Goal: Navigation & Orientation: Find specific page/section

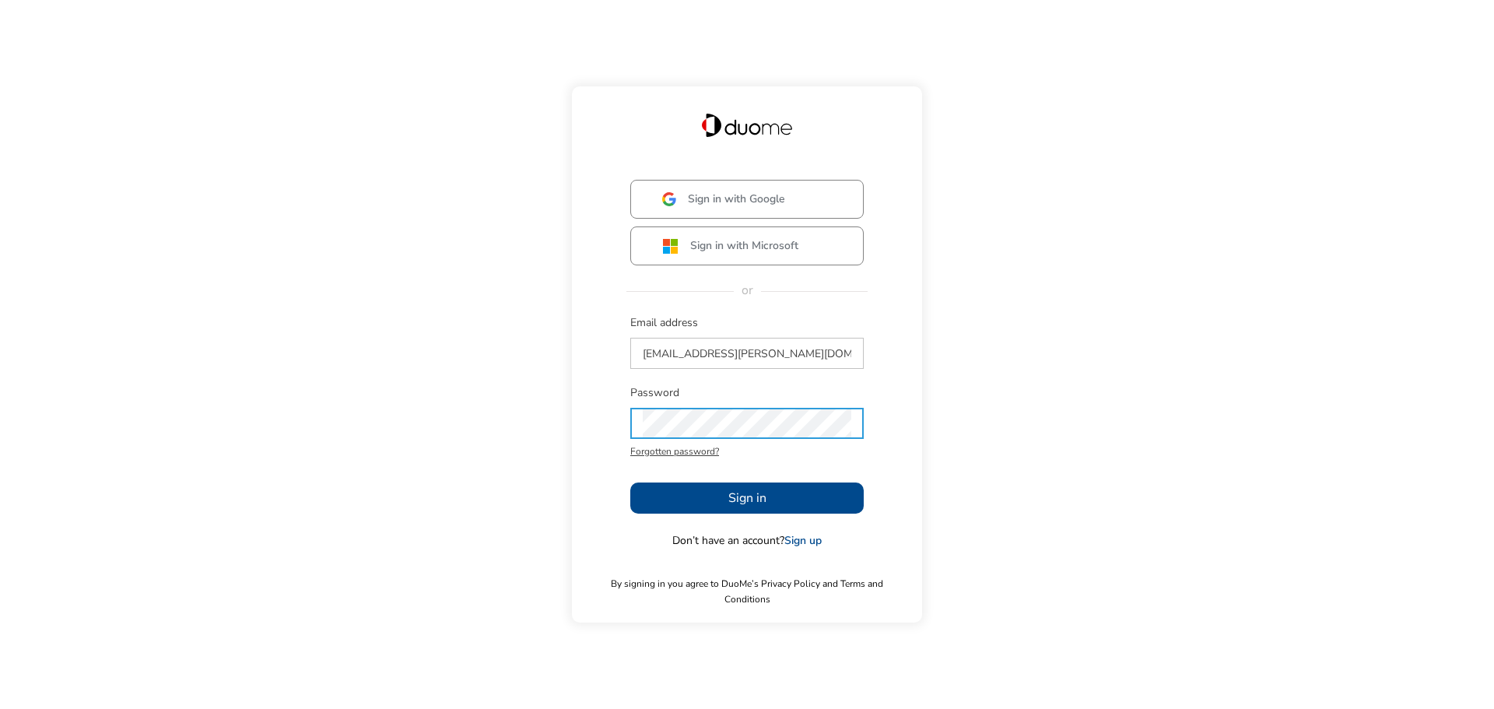
click at [758, 507] on span "Sign in" at bounding box center [747, 498] width 38 height 19
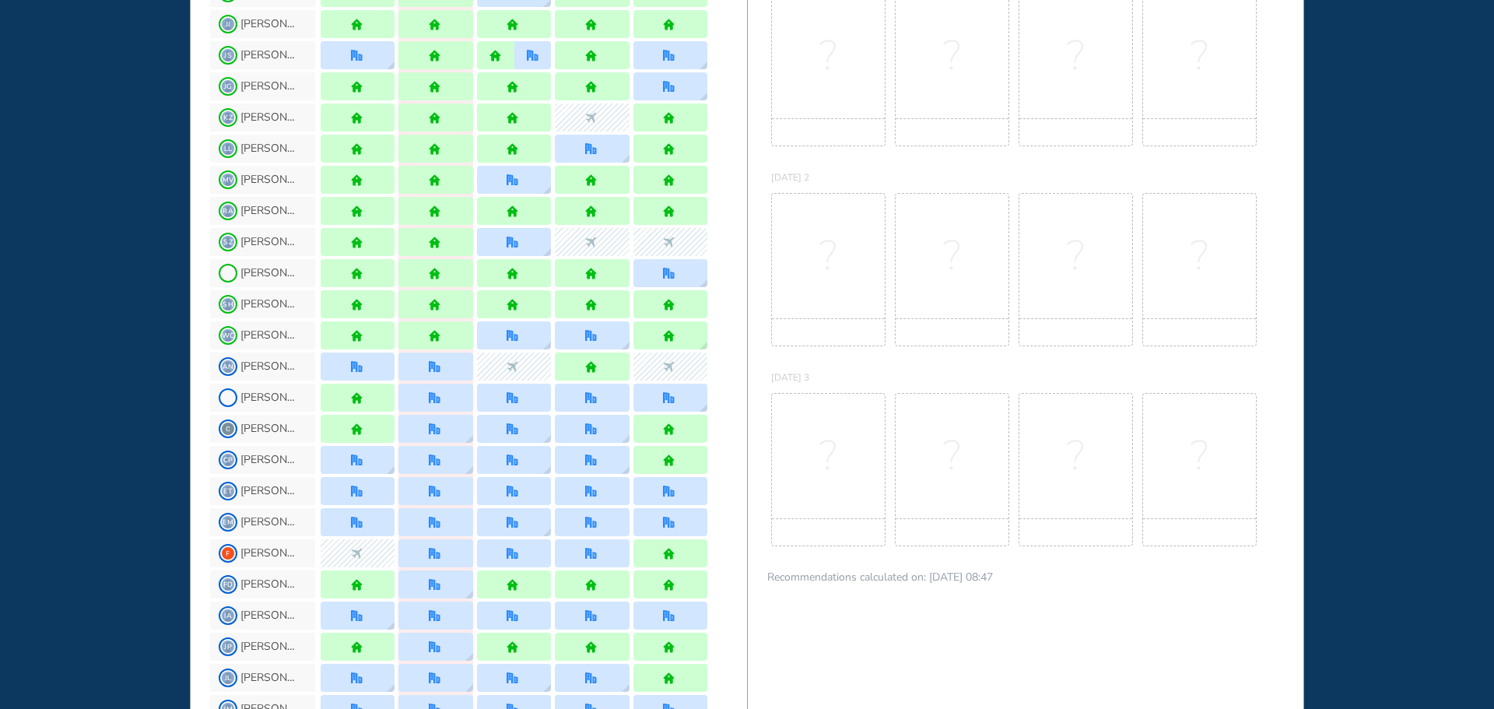
scroll to position [623, 0]
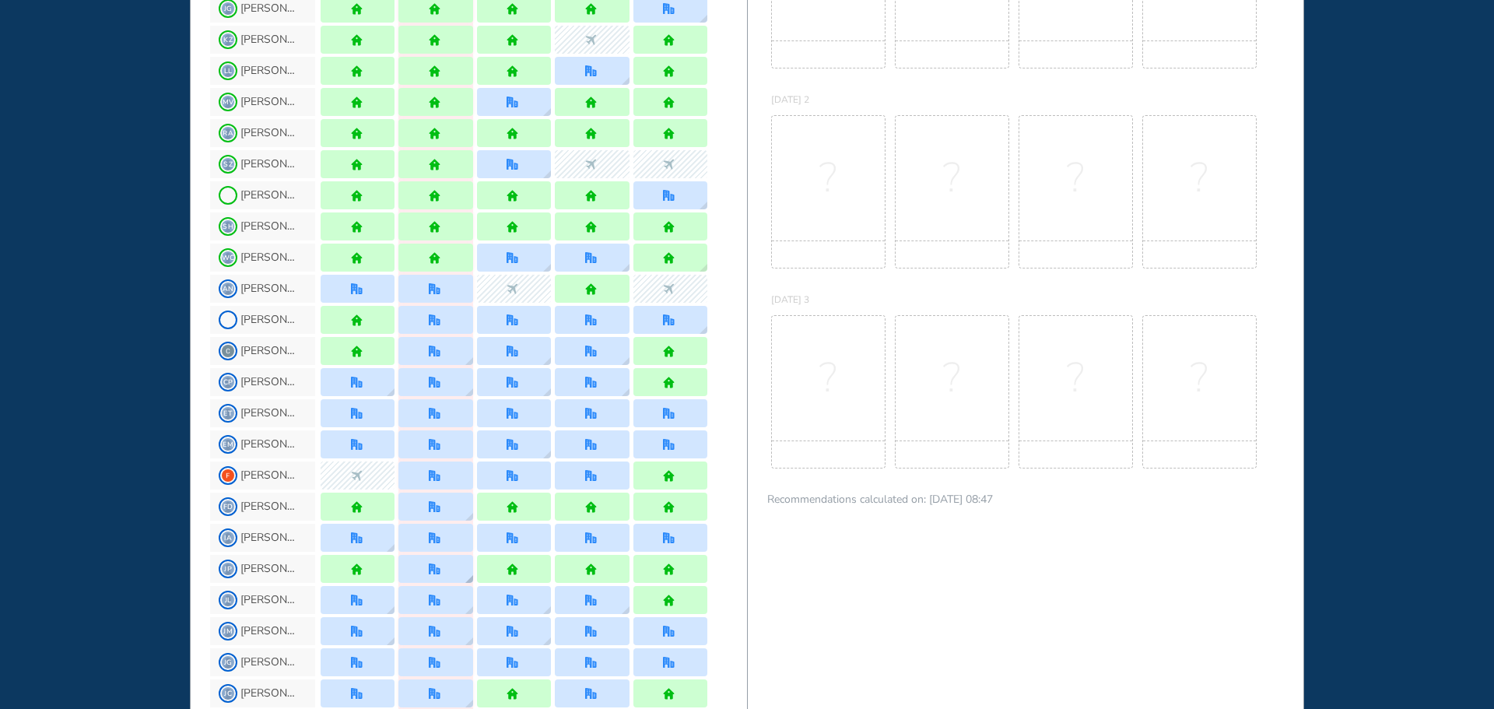
click at [441, 563] on div at bounding box center [436, 569] width 14 height 12
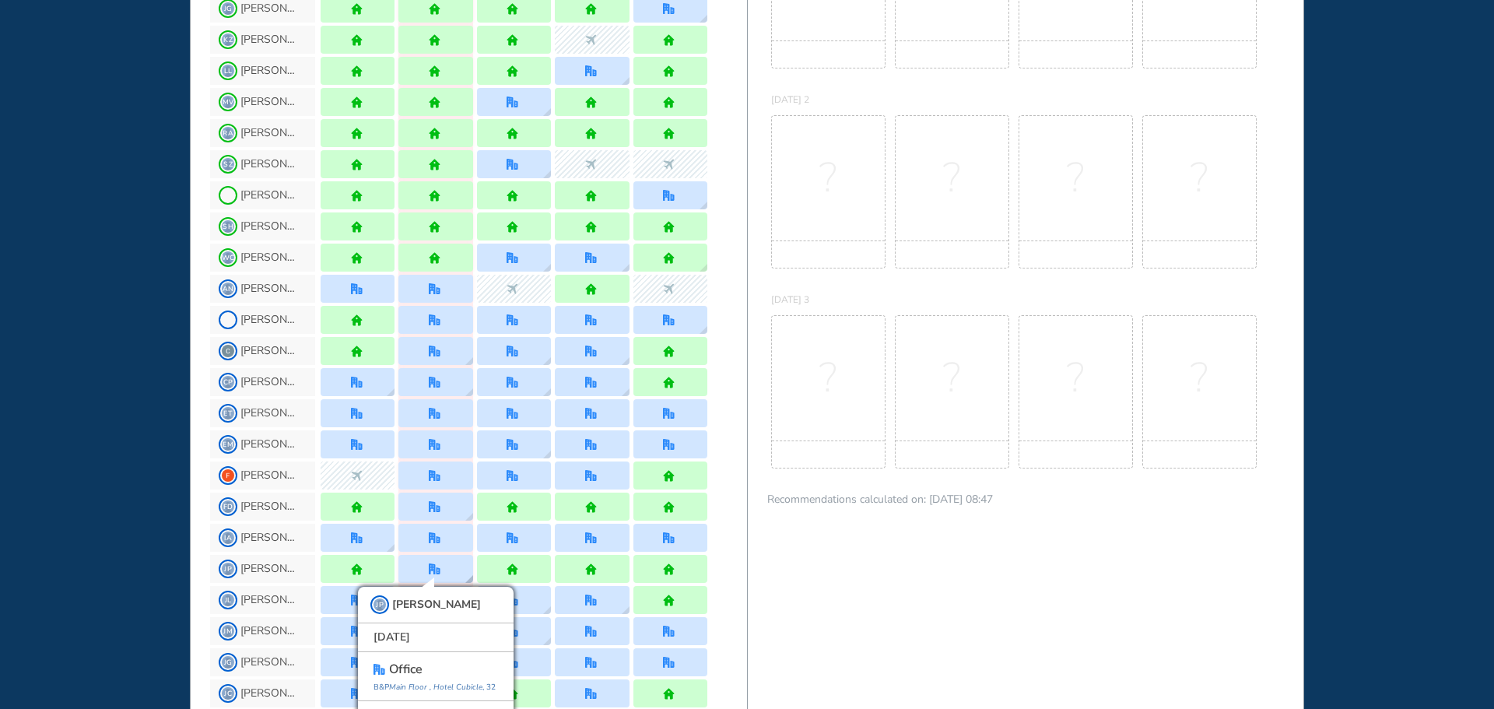
scroll to position [646, 0]
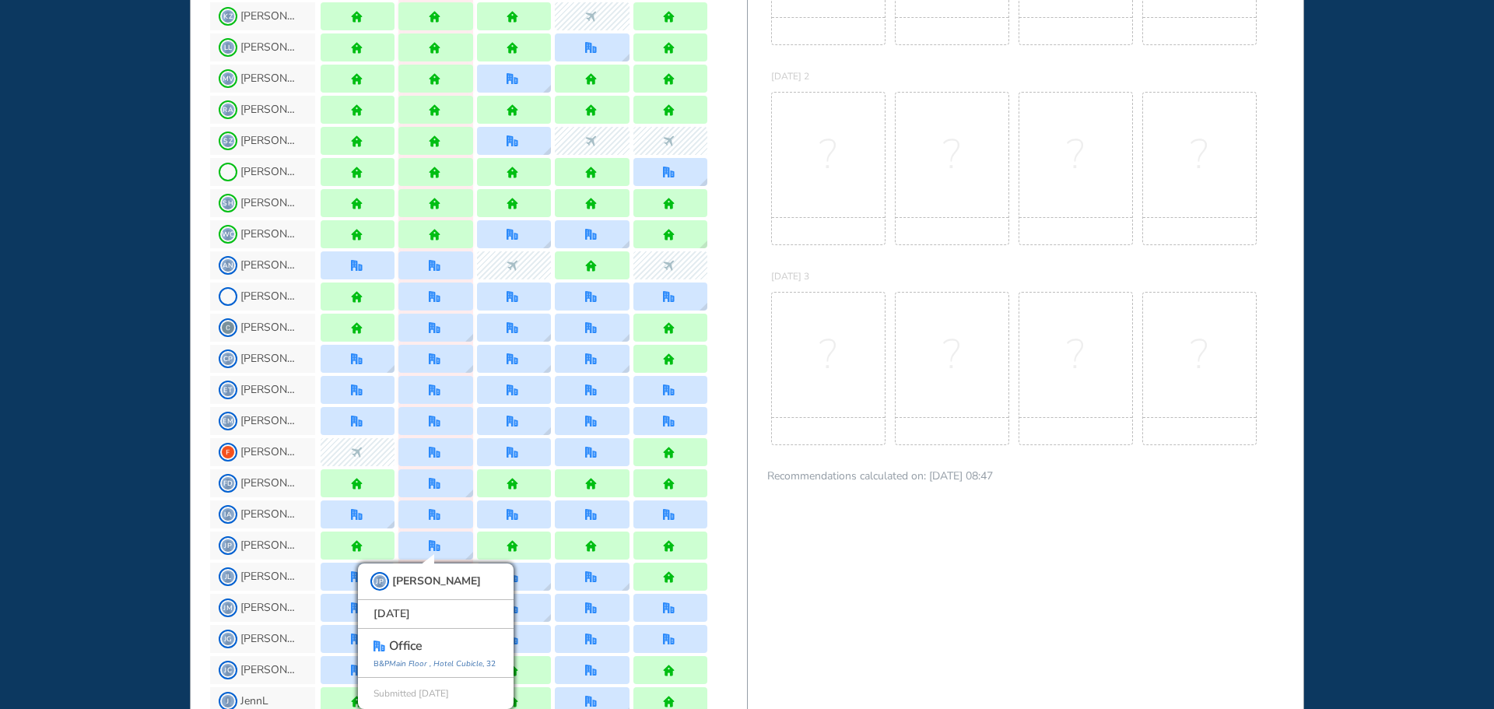
click at [117, 497] on div "WHO'S WHERE WHEN MY WORK INITIATIVES 98 DF New! NOTIFICATIONS All Location Task…" at bounding box center [747, 354] width 1494 height 709
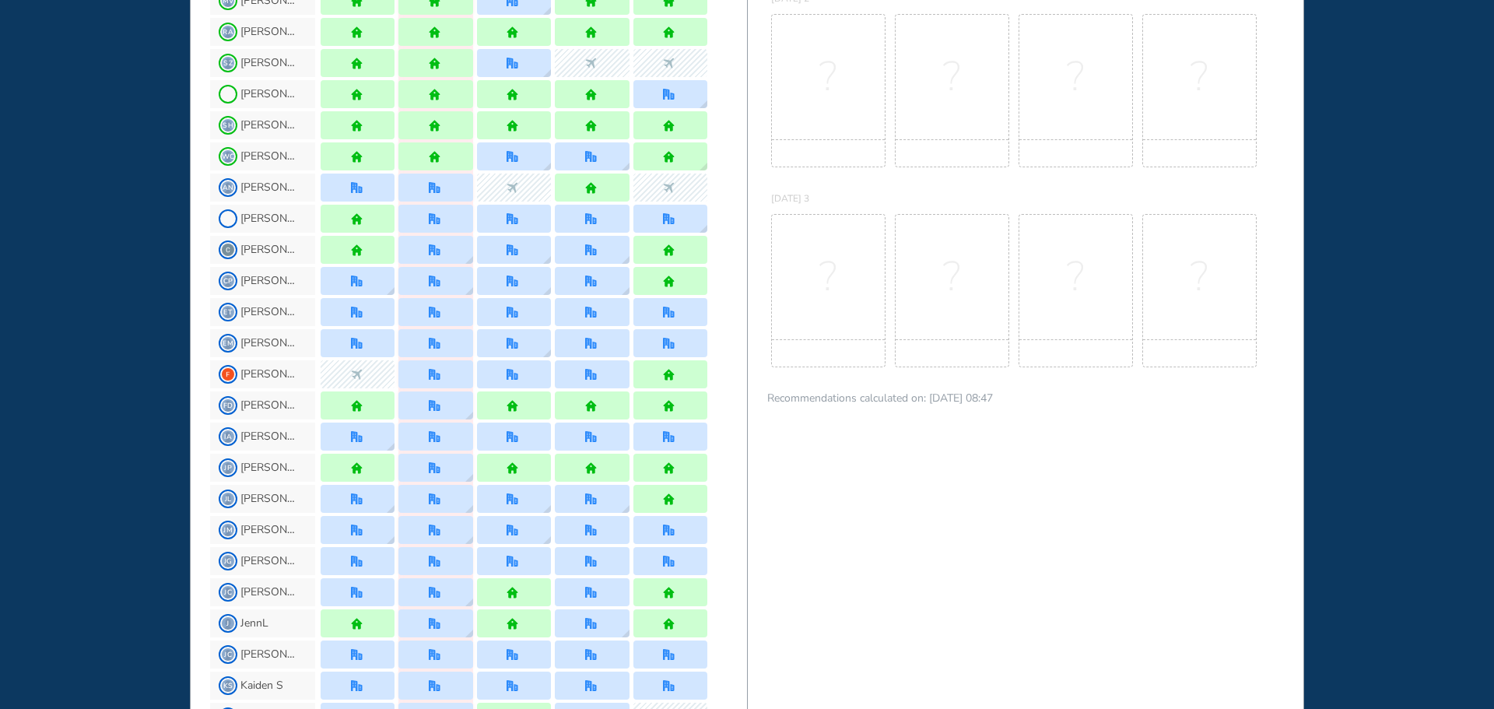
scroll to position [802, 0]
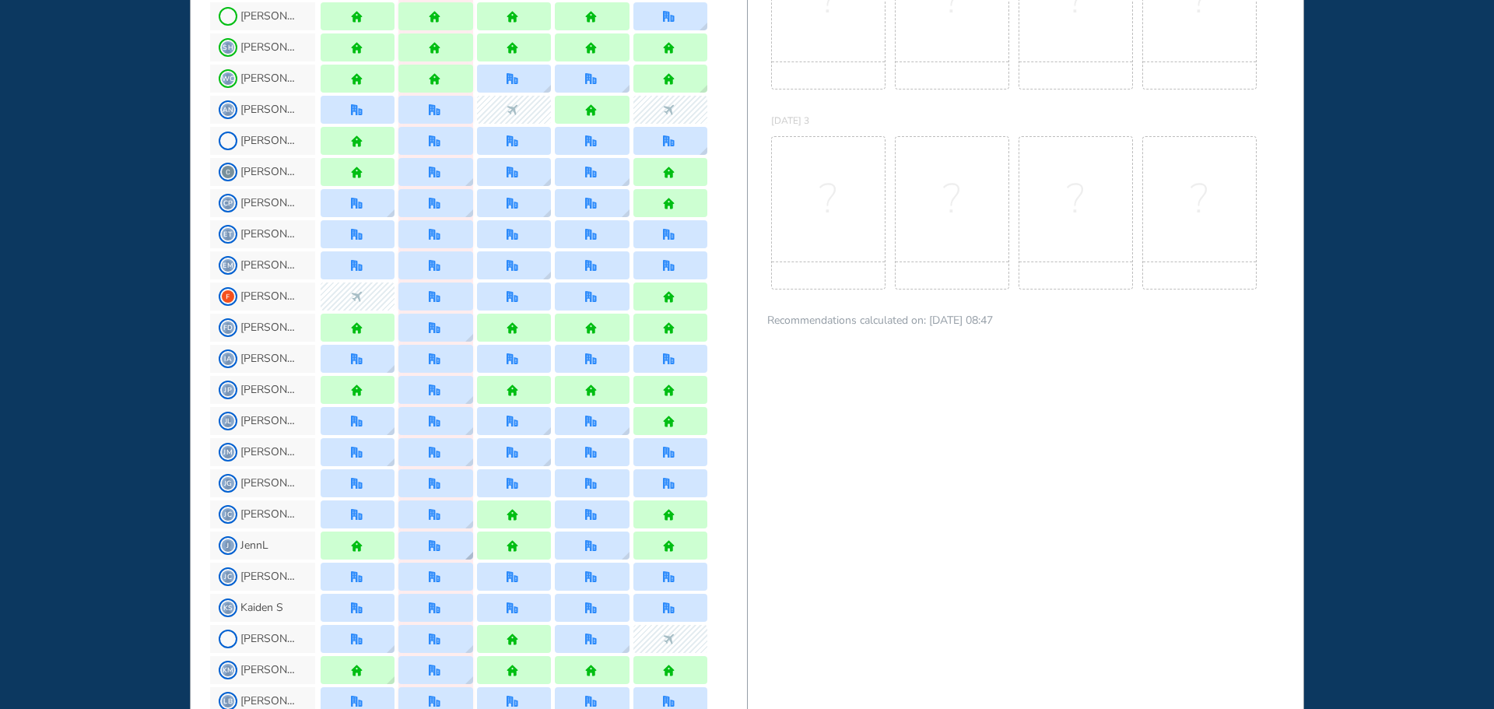
click at [454, 546] on div at bounding box center [435, 546] width 74 height 28
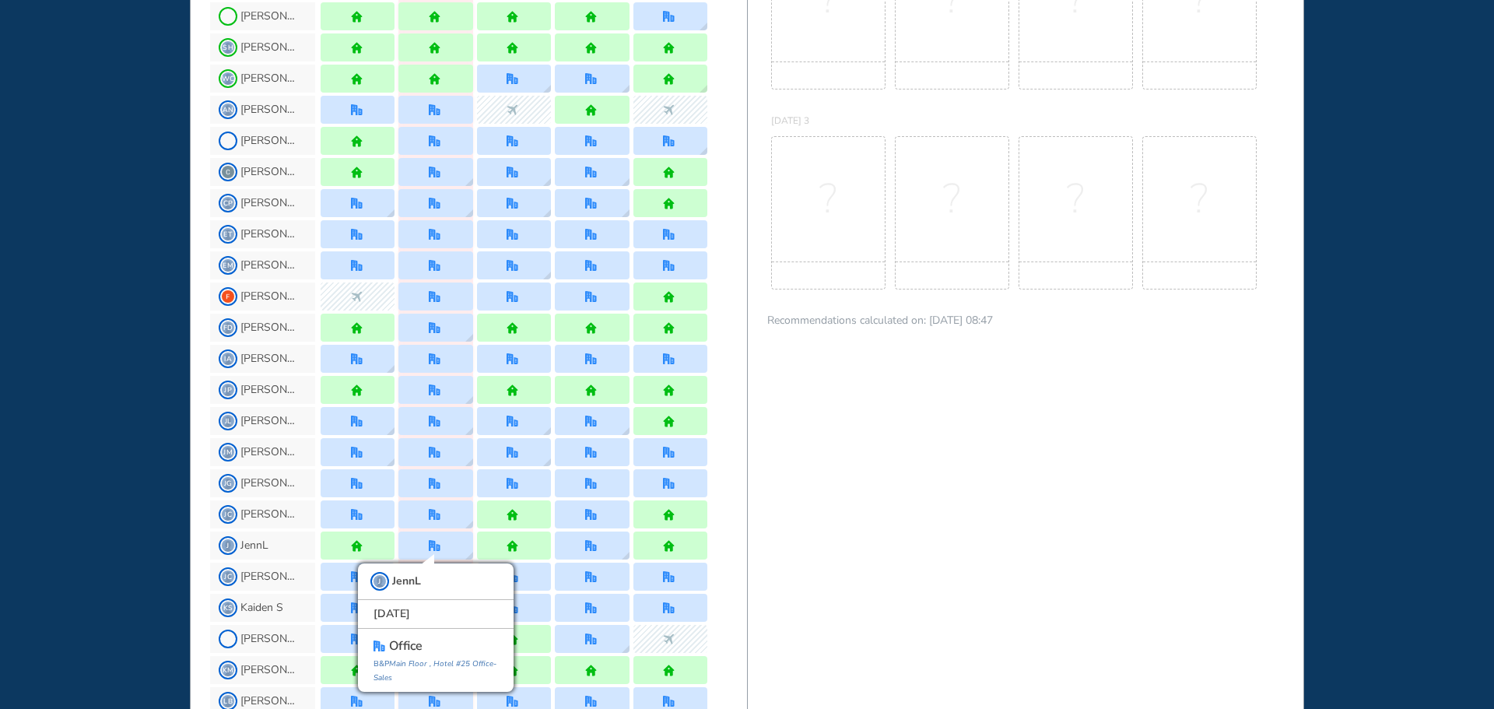
drag, startPoint x: 149, startPoint y: 430, endPoint x: 170, endPoint y: 431, distance: 21.8
click at [149, 431] on div "WHO'S WHERE WHEN MY WORK INITIATIVES 98 DF New! NOTIFICATIONS All Location Task…" at bounding box center [747, 354] width 1494 height 709
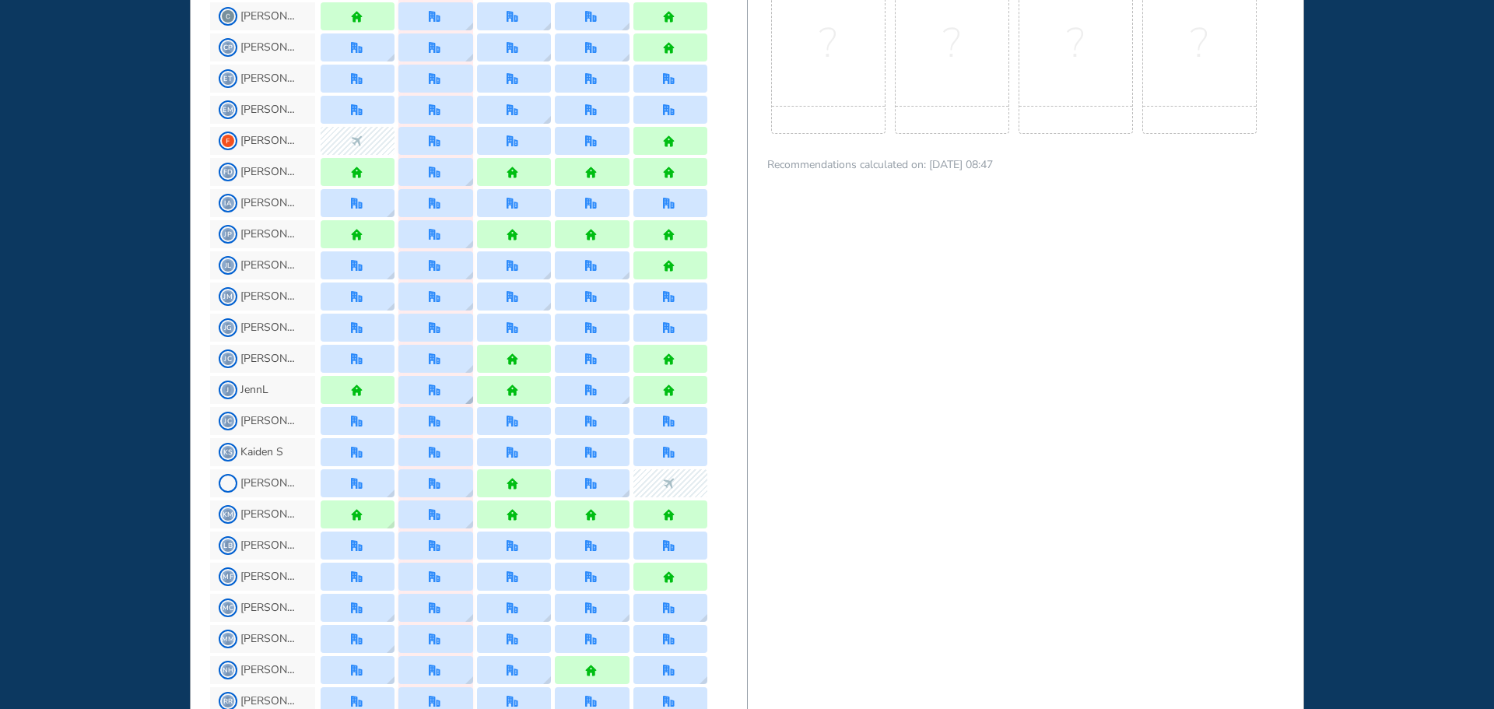
scroll to position [1035, 0]
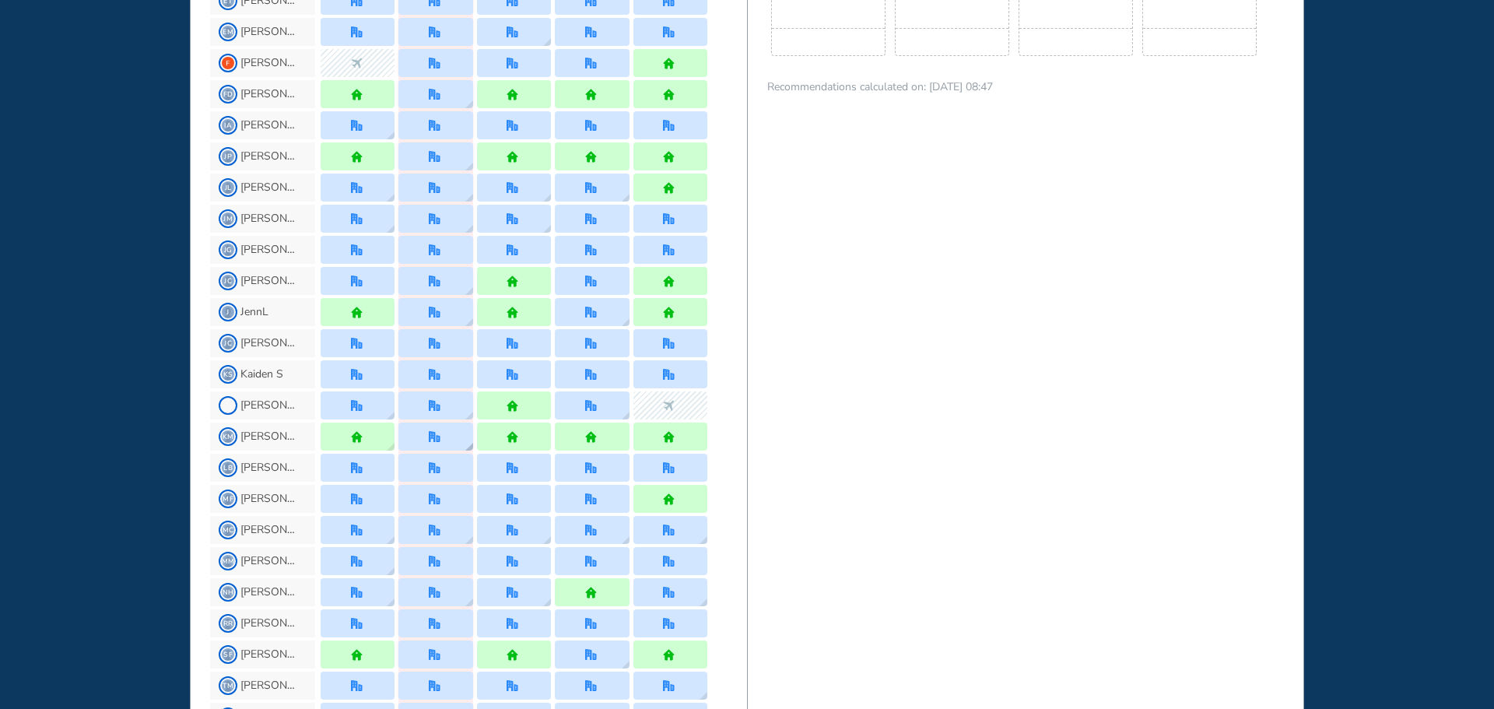
click at [445, 444] on div at bounding box center [435, 437] width 74 height 28
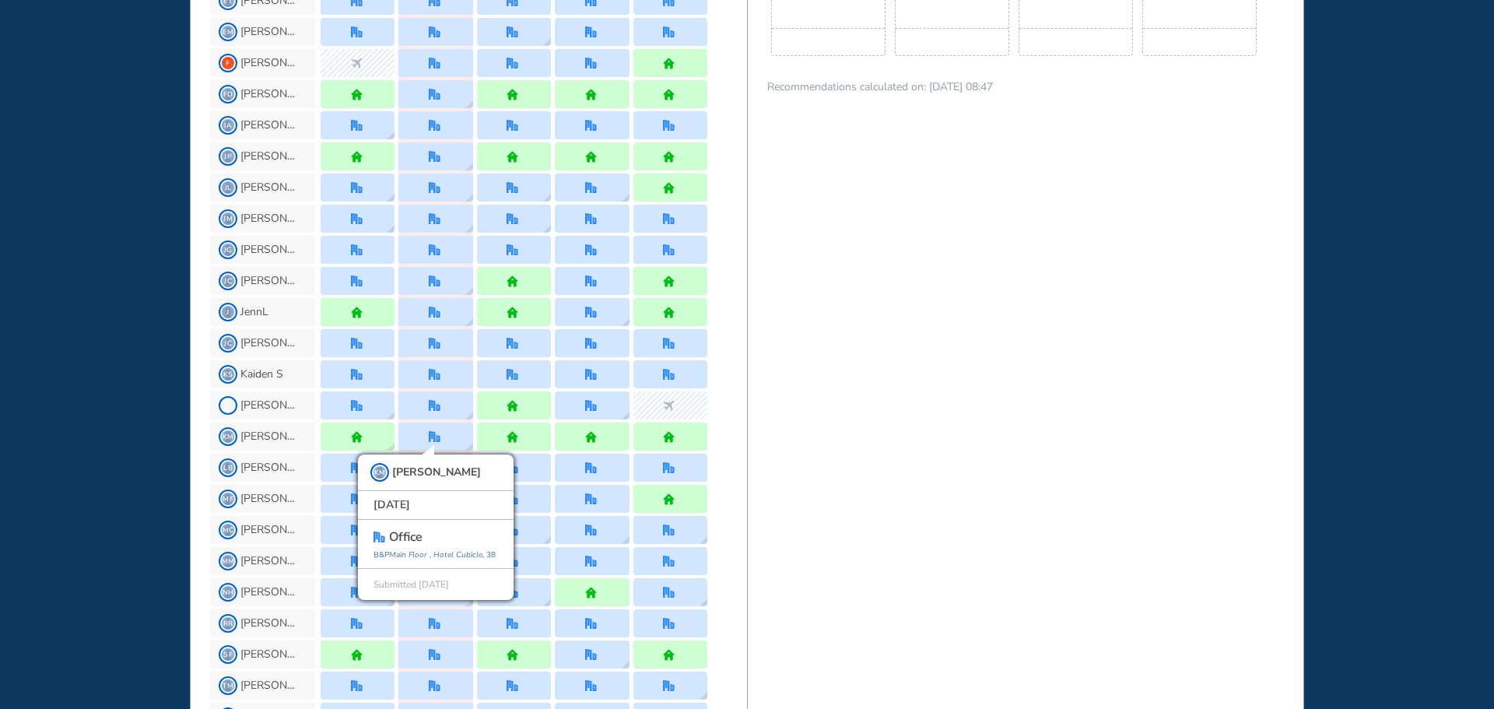
click at [89, 382] on div "WHO'S WHERE WHEN MY WORK INITIATIVES 98 DF New! NOTIFICATIONS All Location Task…" at bounding box center [747, 354] width 1494 height 709
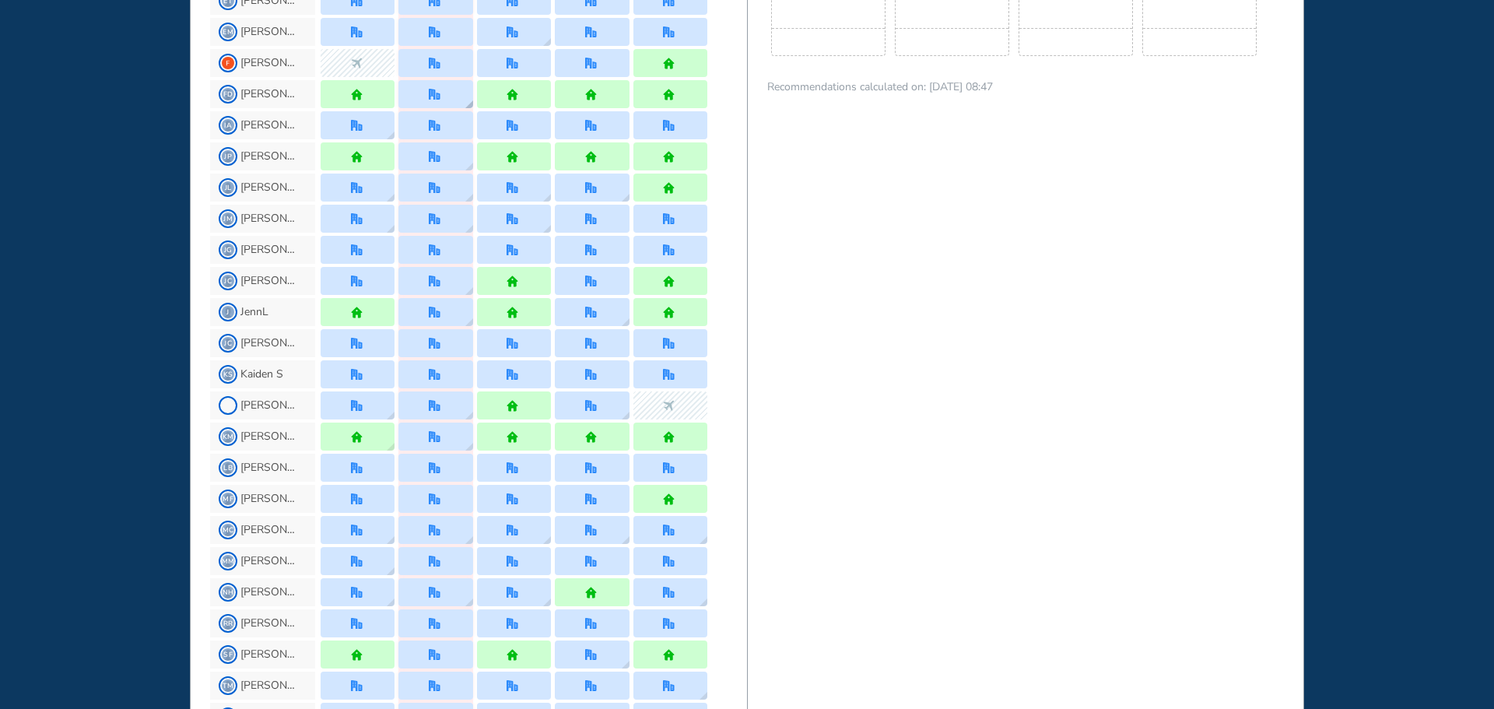
click at [431, 93] on img "office" at bounding box center [435, 95] width 12 height 12
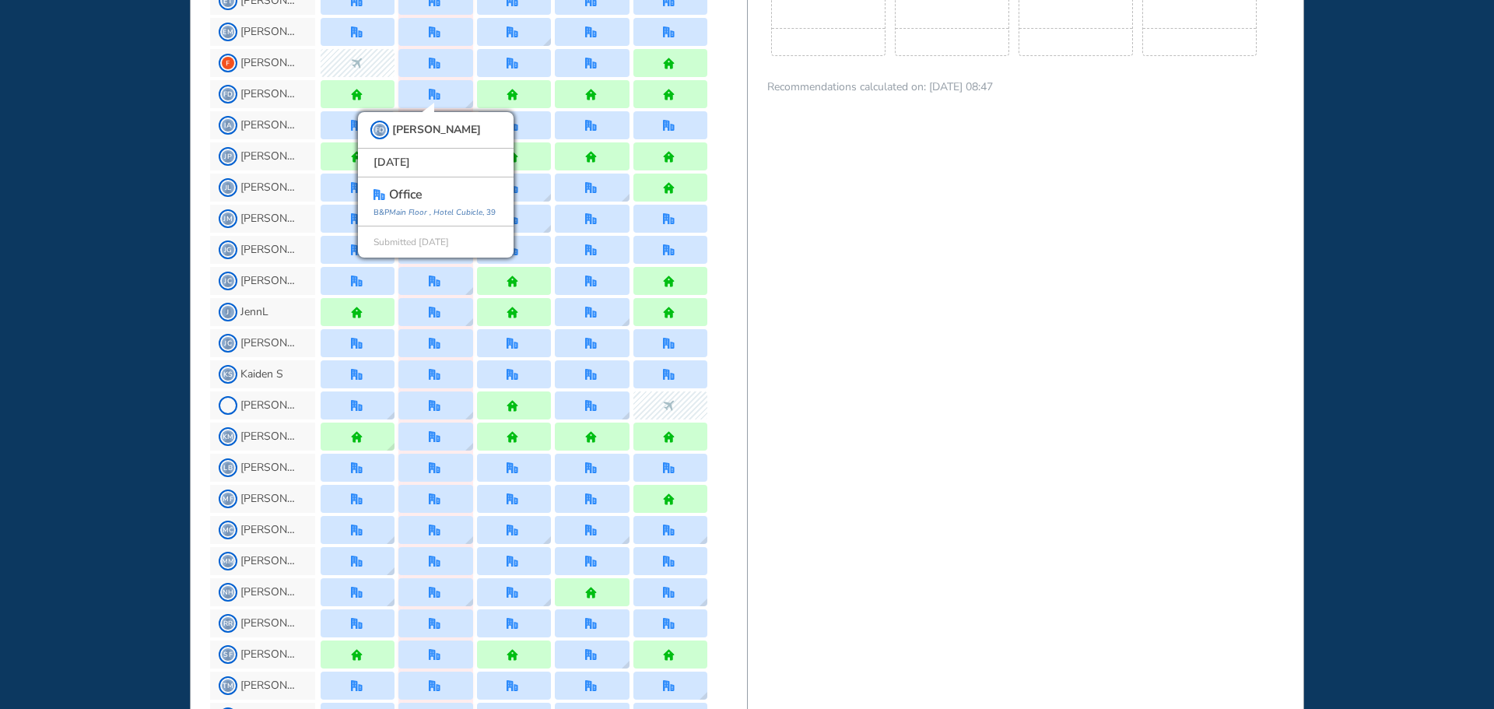
drag, startPoint x: 125, startPoint y: 394, endPoint x: 138, endPoint y: 399, distance: 13.6
click at [126, 394] on div "WHO'S WHERE WHEN MY WORK INITIATIVES 98 DF New! NOTIFICATIONS All Location Task…" at bounding box center [747, 354] width 1494 height 709
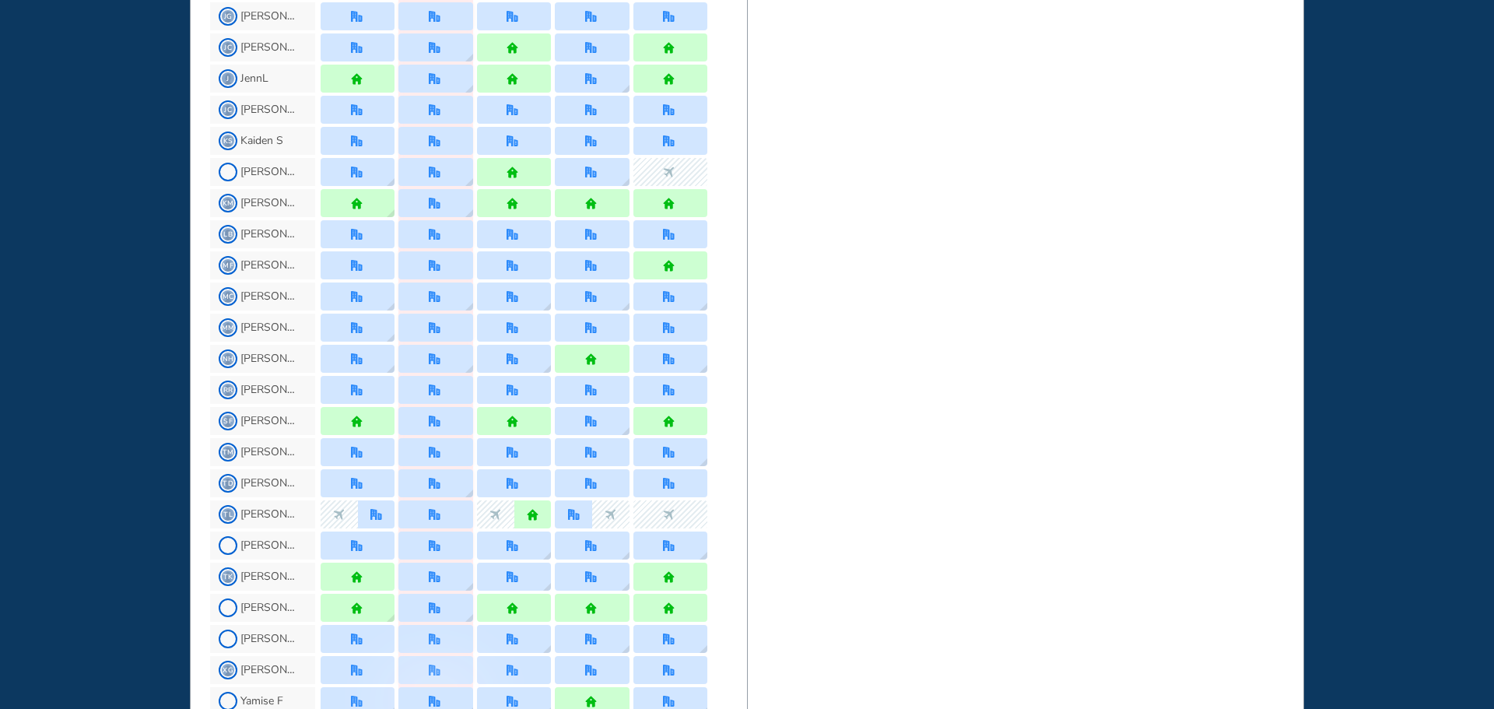
scroll to position [1346, 0]
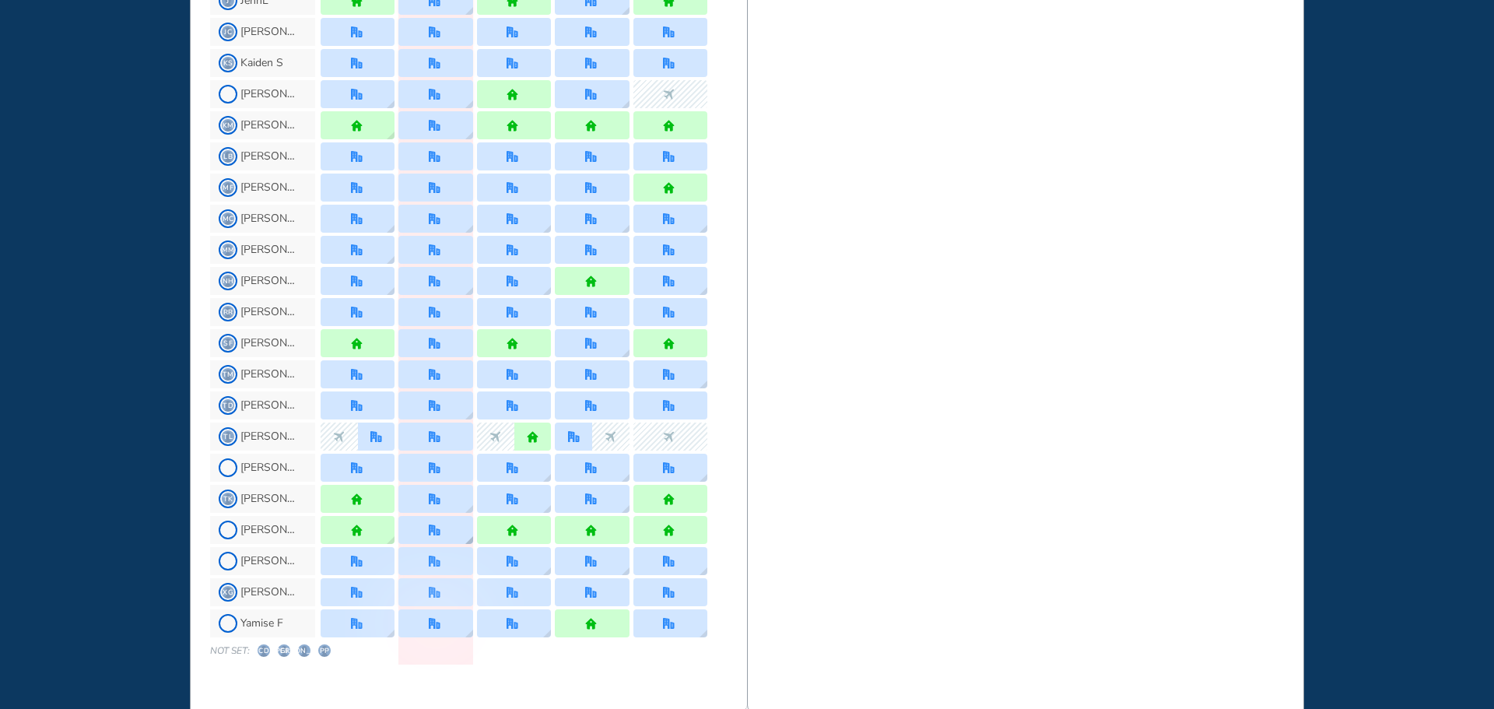
click at [451, 530] on div at bounding box center [435, 530] width 74 height 28
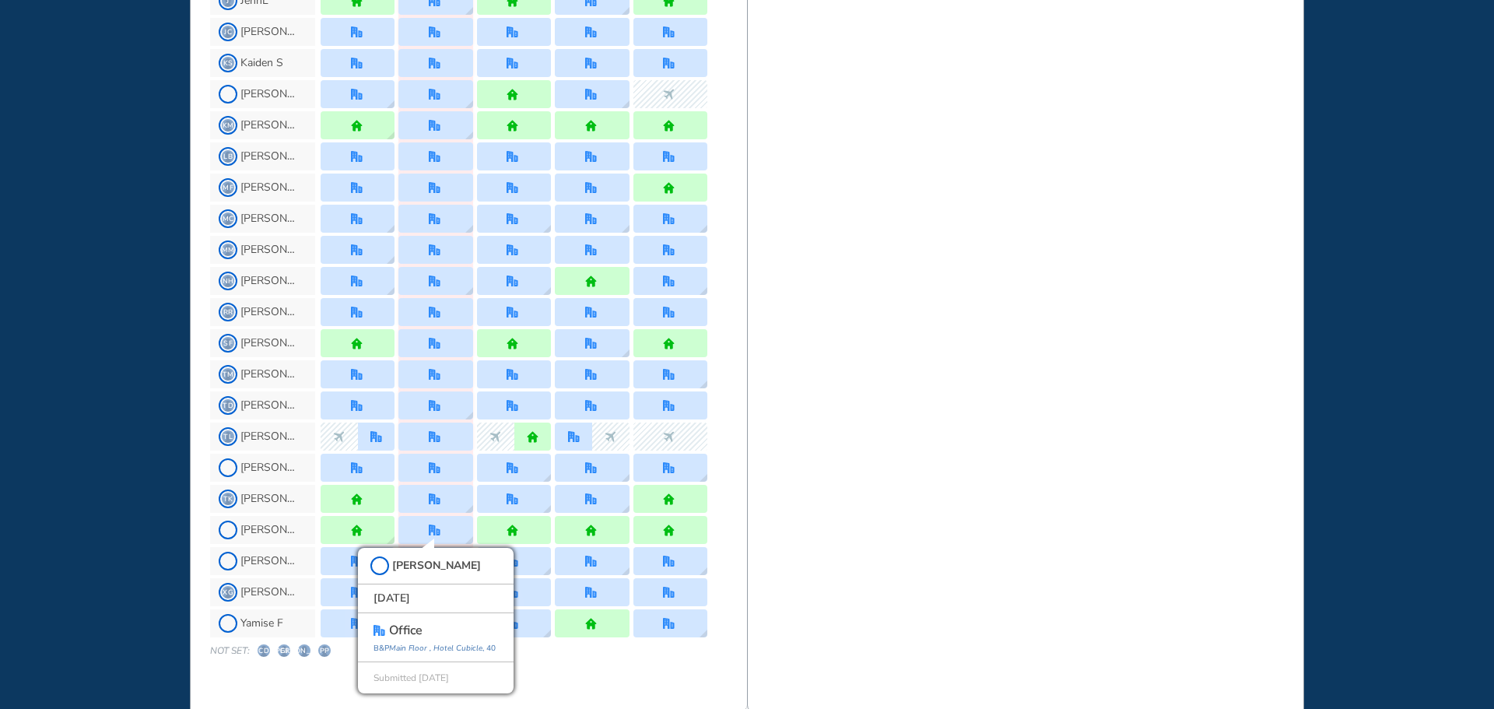
click at [156, 384] on div "WHO'S WHERE WHEN MY WORK INITIATIVES 98 DF New! NOTIFICATIONS All Location Task…" at bounding box center [747, 354] width 1494 height 709
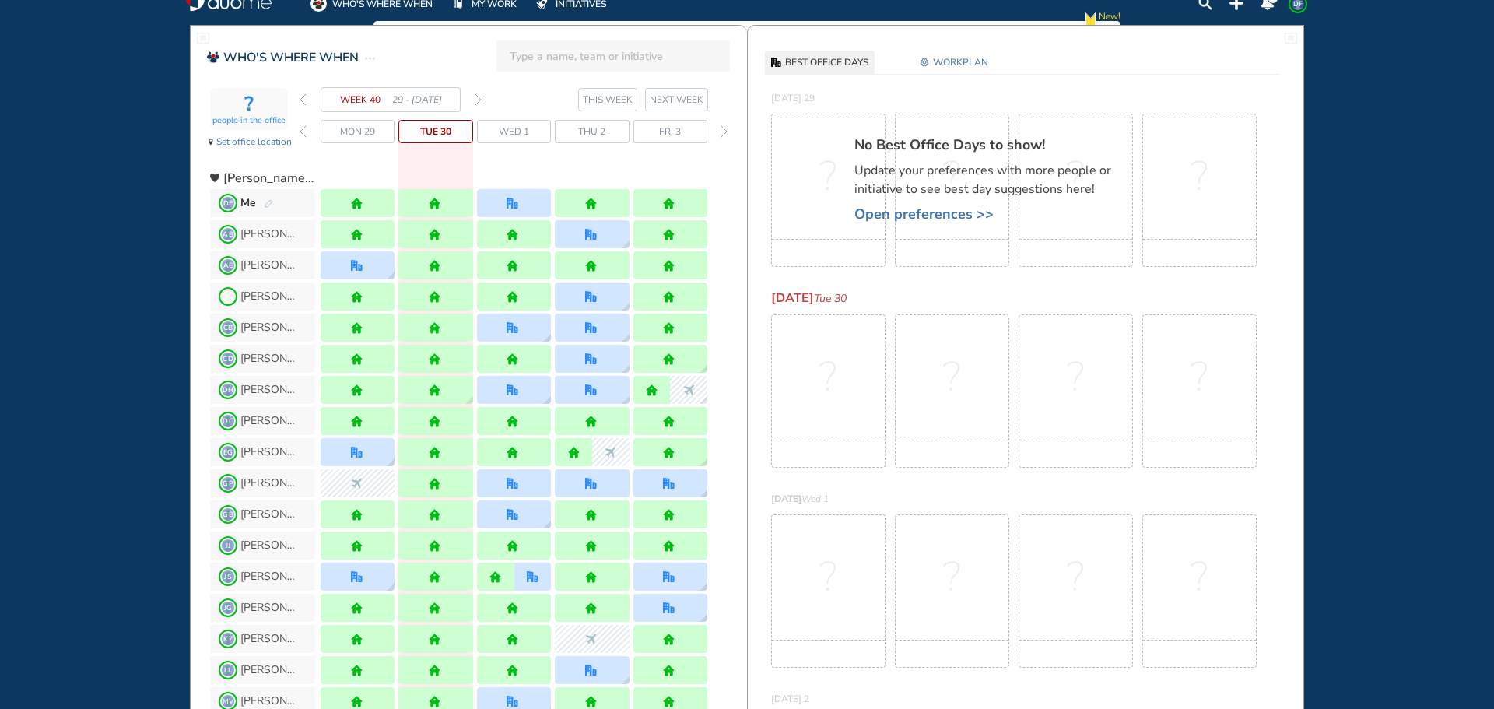
scroll to position [0, 0]
